Goal: Navigation & Orientation: Go to known website

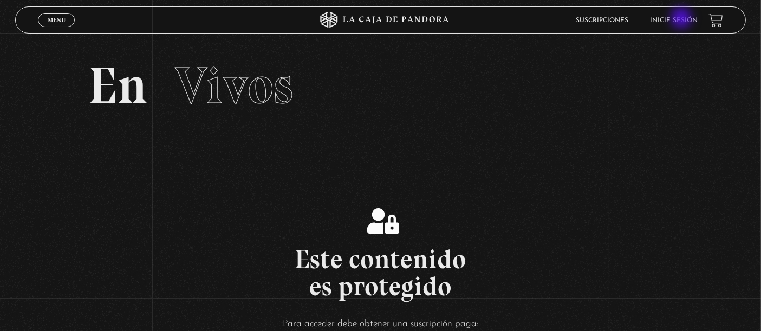
click at [683, 19] on link "Inicie sesión" at bounding box center [674, 20] width 48 height 6
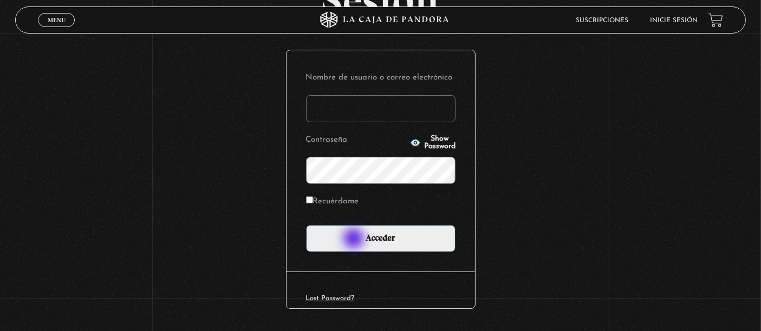
scroll to position [140, 0]
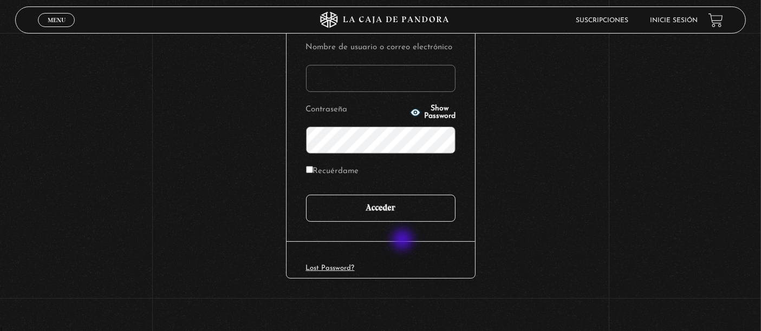
type input "adrianmolinacr@gmail.com"
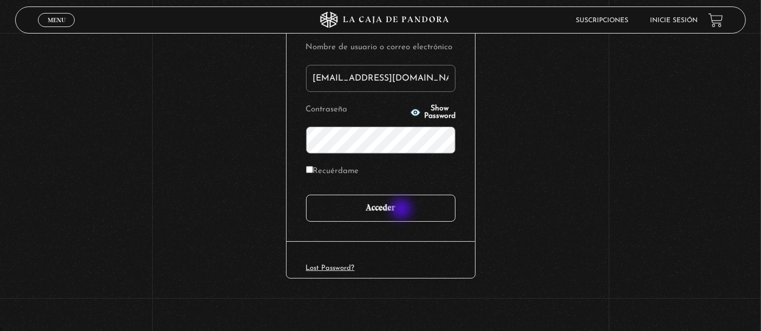
click at [402, 210] on input "Acceder" at bounding box center [380, 208] width 149 height 27
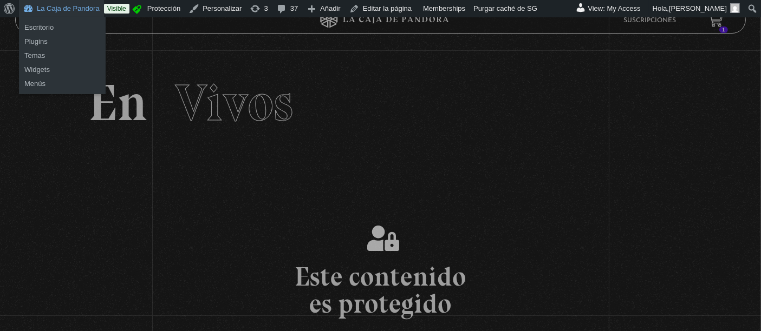
click at [55, 9] on link "La Caja de Pandora" at bounding box center [61, 8] width 85 height 17
